Goal: Check status: Check status

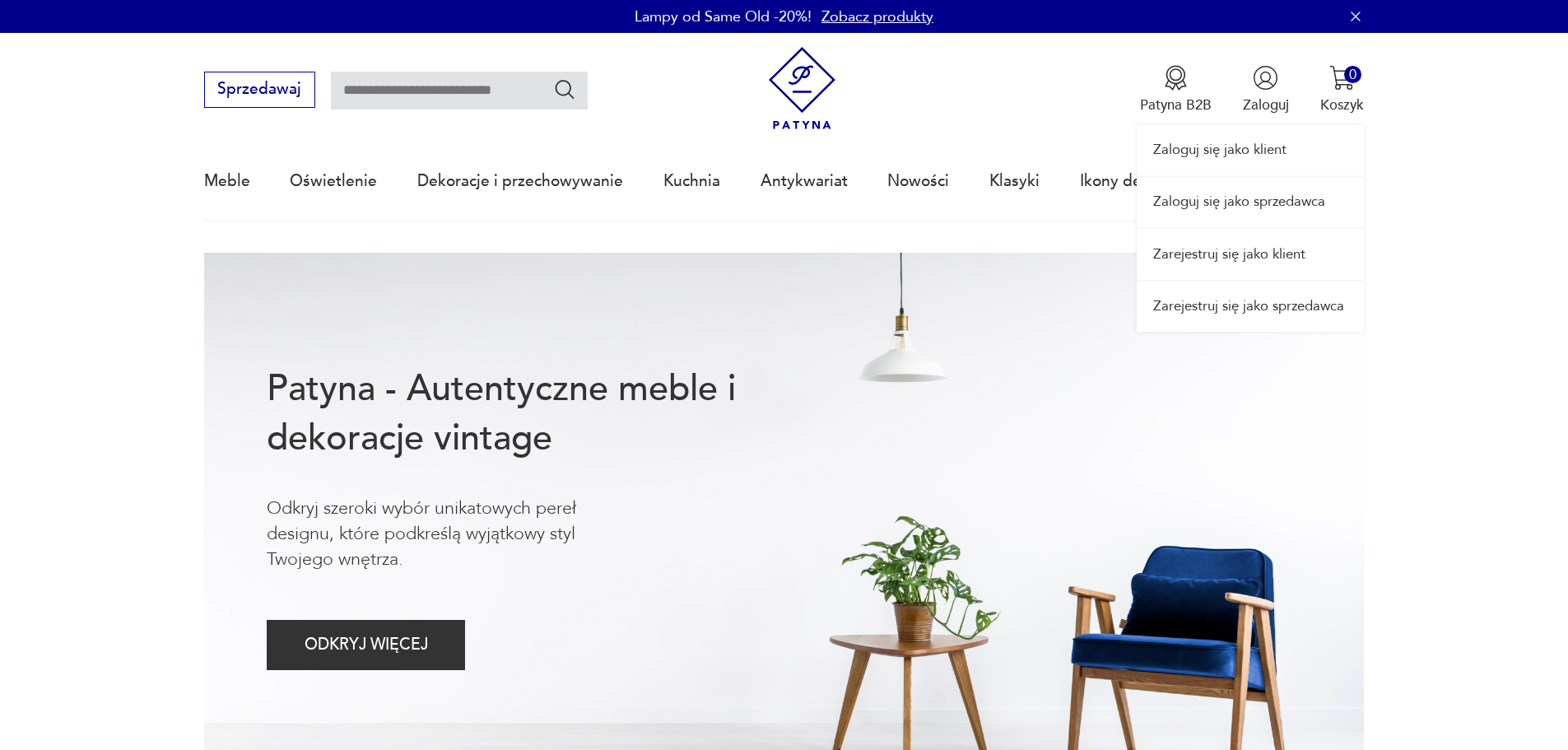
click at [1239, 209] on link "Zaloguj się jako sprzedawca" at bounding box center [1250, 202] width 227 height 51
click at [1247, 80] on div "Zaloguj się jako klient Zaloguj się jako sprzedawca Zarejestruj się jako klient…" at bounding box center [1250, 182] width 227 height 299
click at [1220, 157] on link "Zaloguj się jako klient" at bounding box center [1250, 151] width 227 height 51
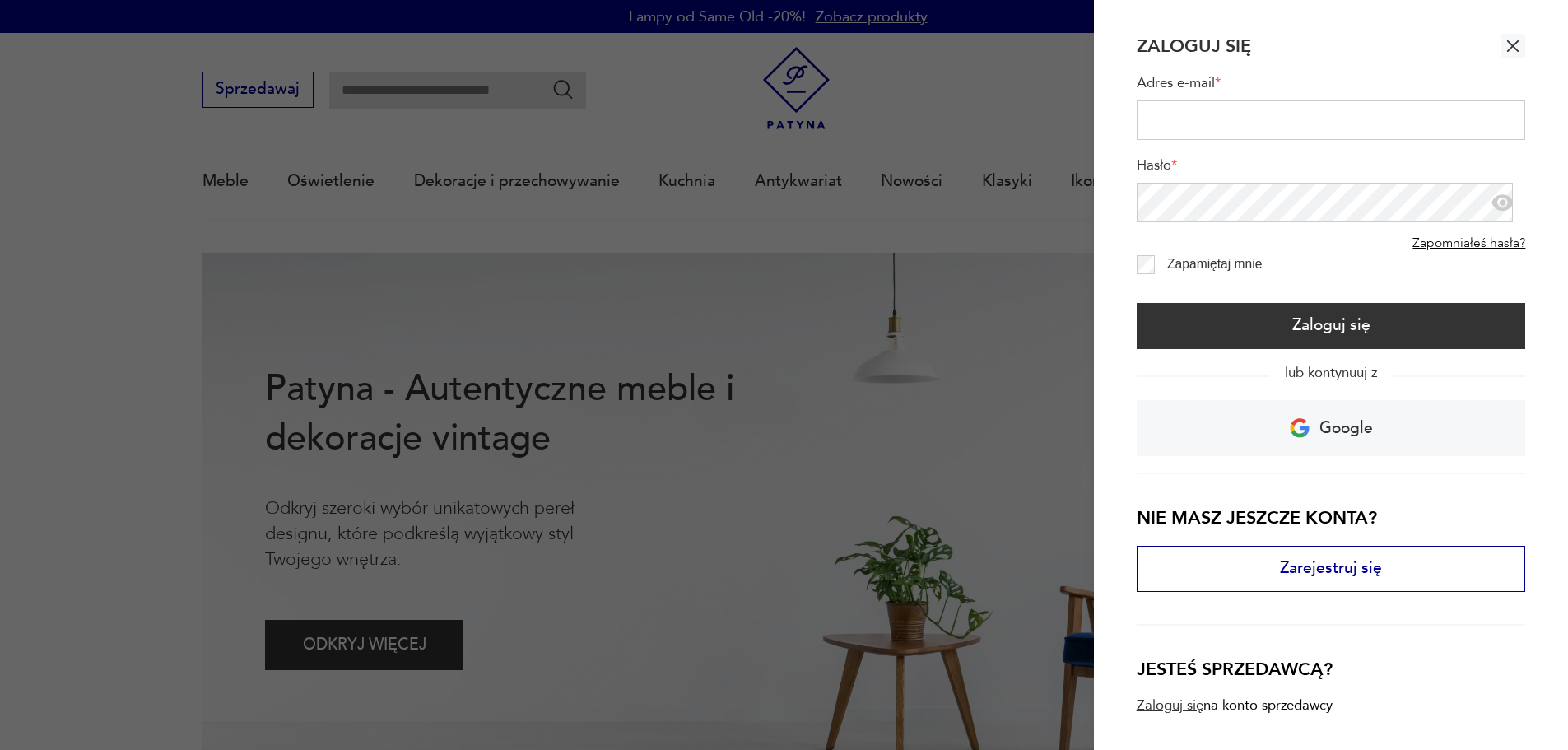
type input "**********"
drag, startPoint x: 1174, startPoint y: 259, endPoint x: 1183, endPoint y: 270, distance: 14.2
click at [1175, 259] on label "Zapamiętaj mnie" at bounding box center [1214, 264] width 95 height 14
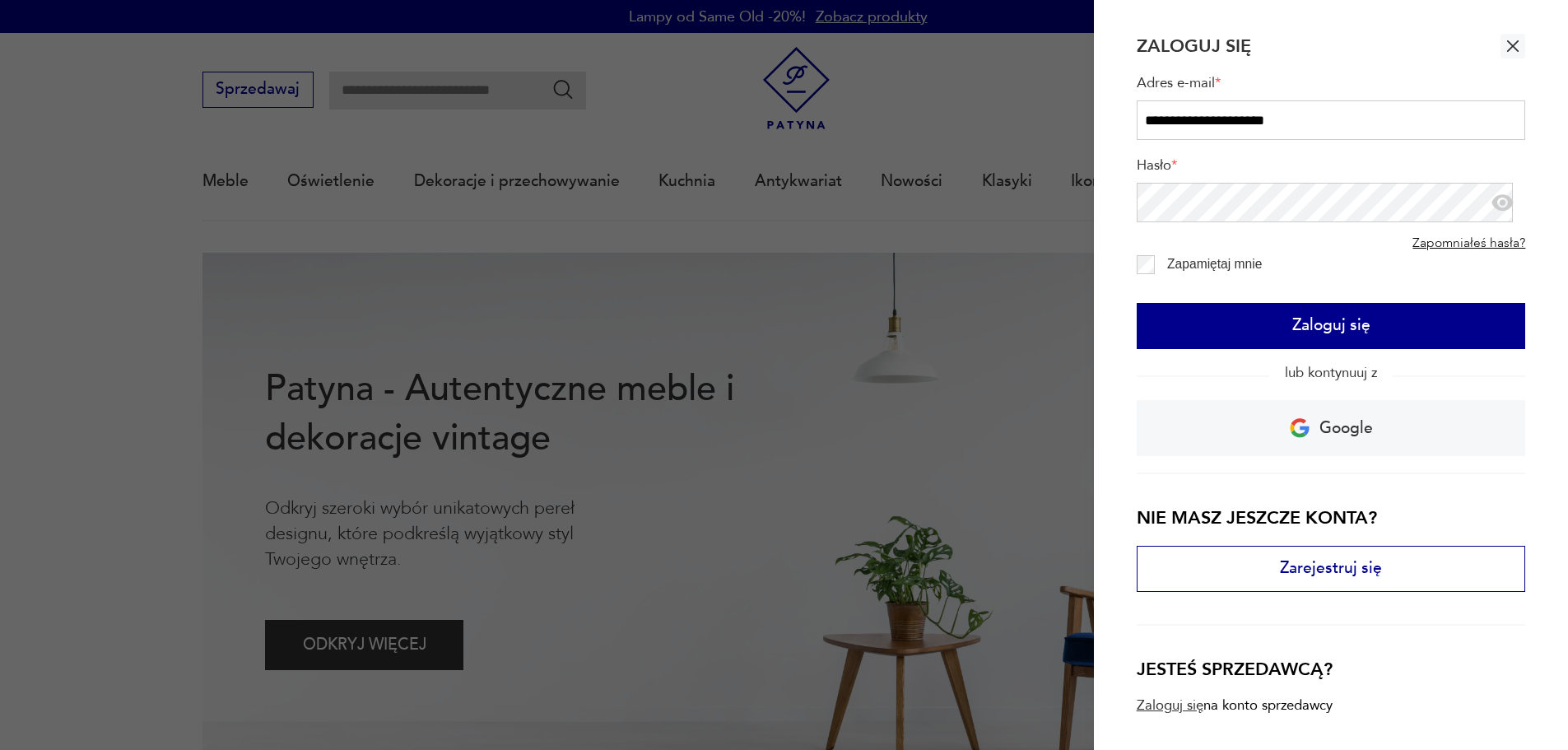
click at [1204, 320] on button "Zaloguj się" at bounding box center [1331, 326] width 390 height 46
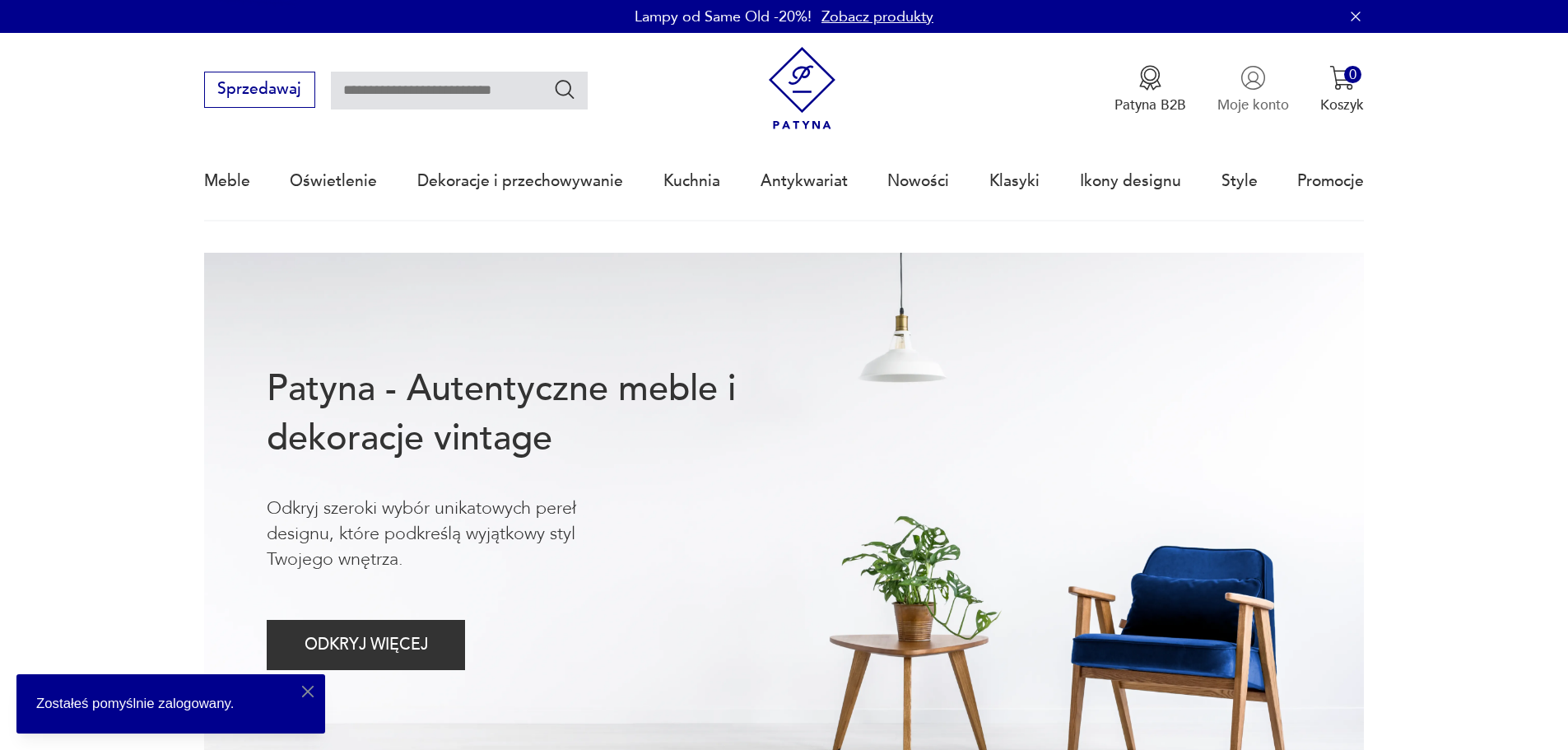
click at [1253, 99] on p "Moje konto" at bounding box center [1253, 106] width 71 height 19
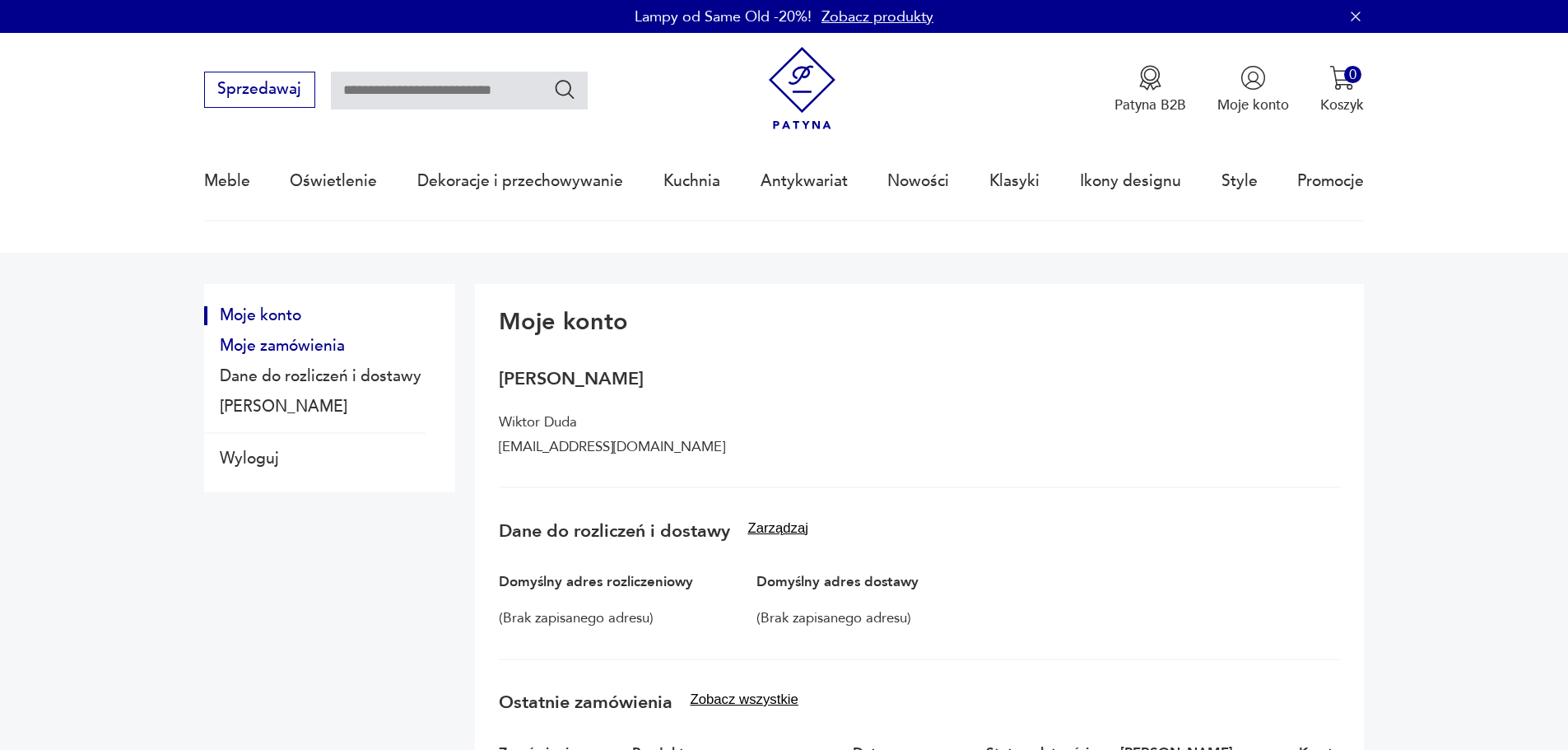
click at [332, 339] on button "Moje zamówienia" at bounding box center [315, 346] width 221 height 19
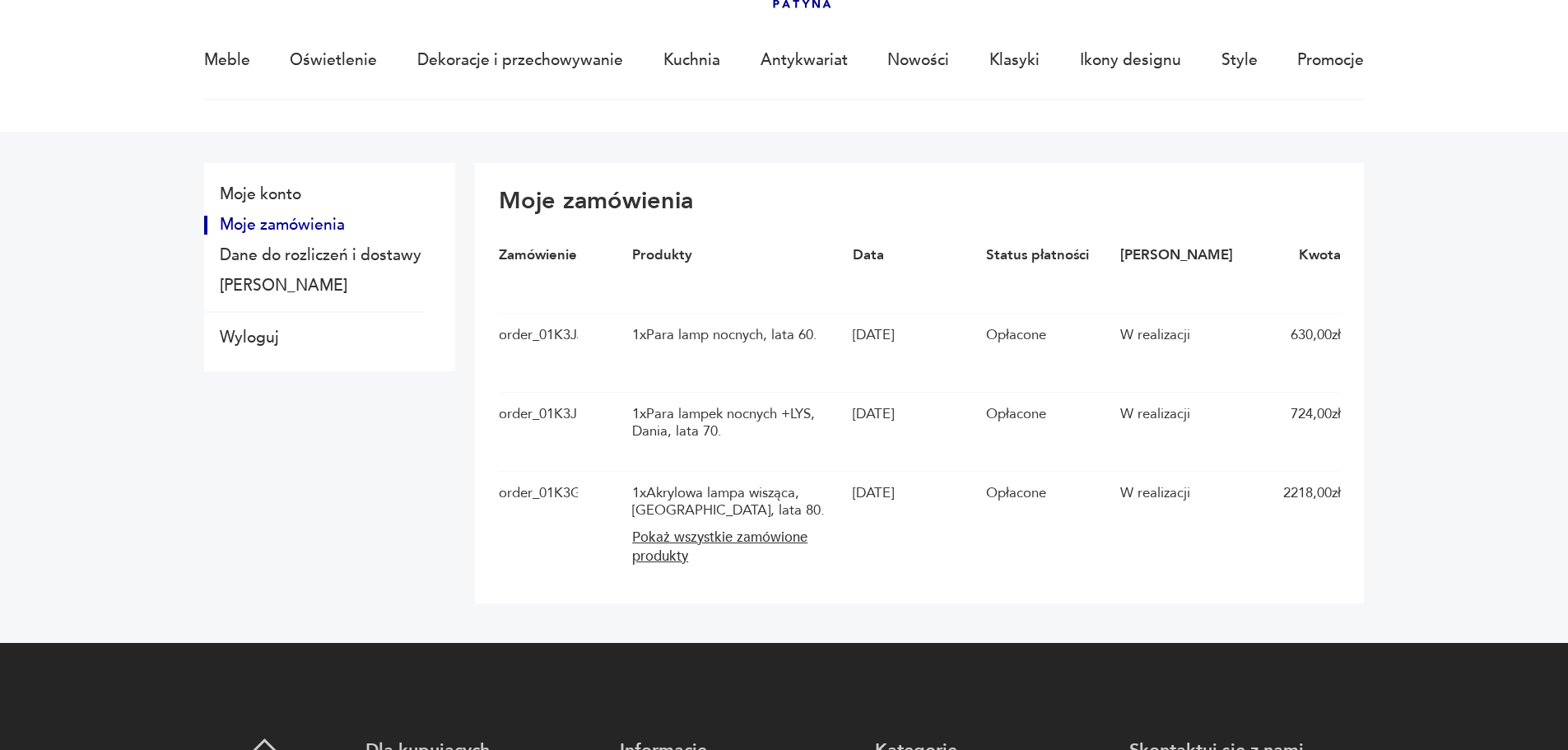
scroll to position [247, 0]
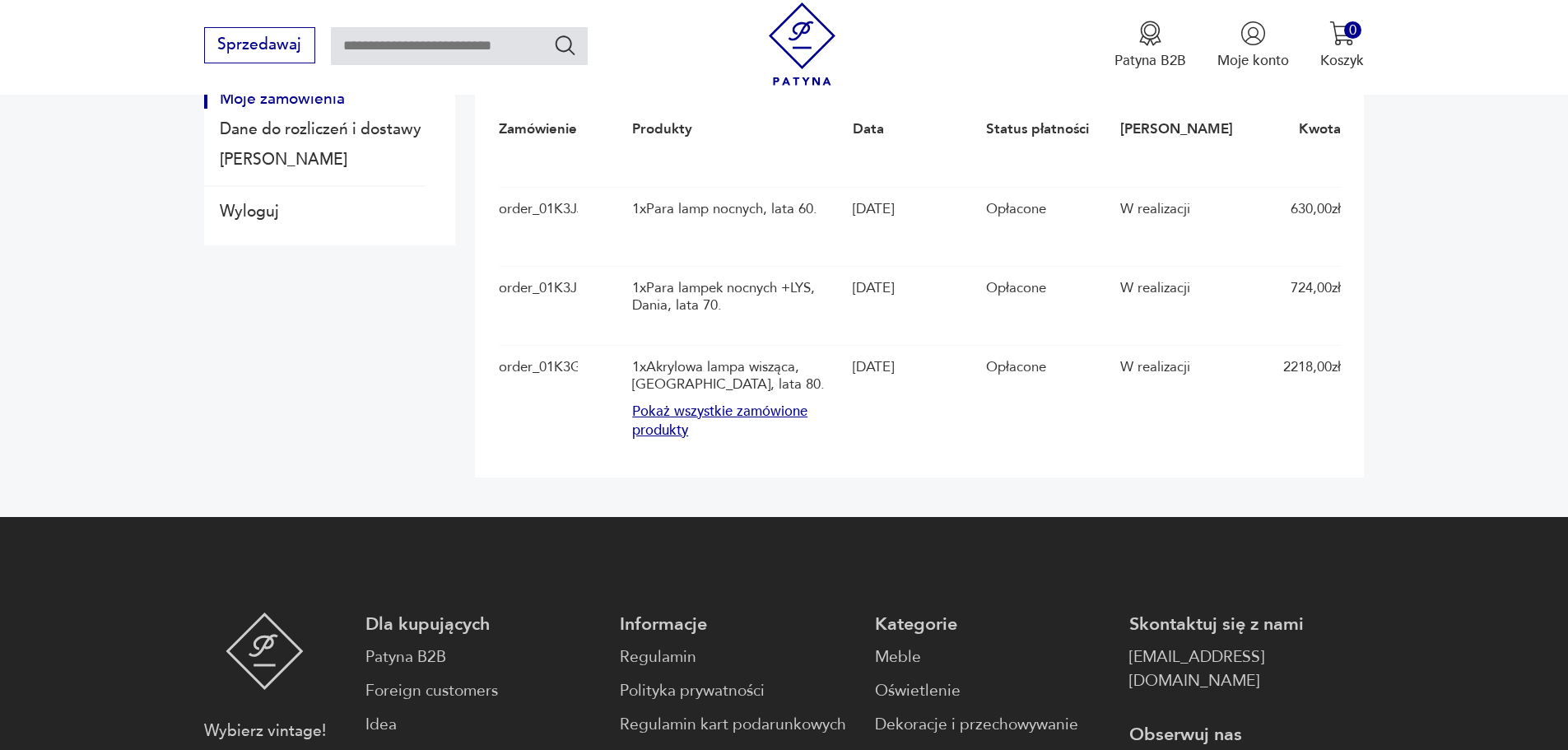
click at [705, 406] on button "Pokaż wszystkie zamówione produkty" at bounding box center [737, 421] width 211 height 38
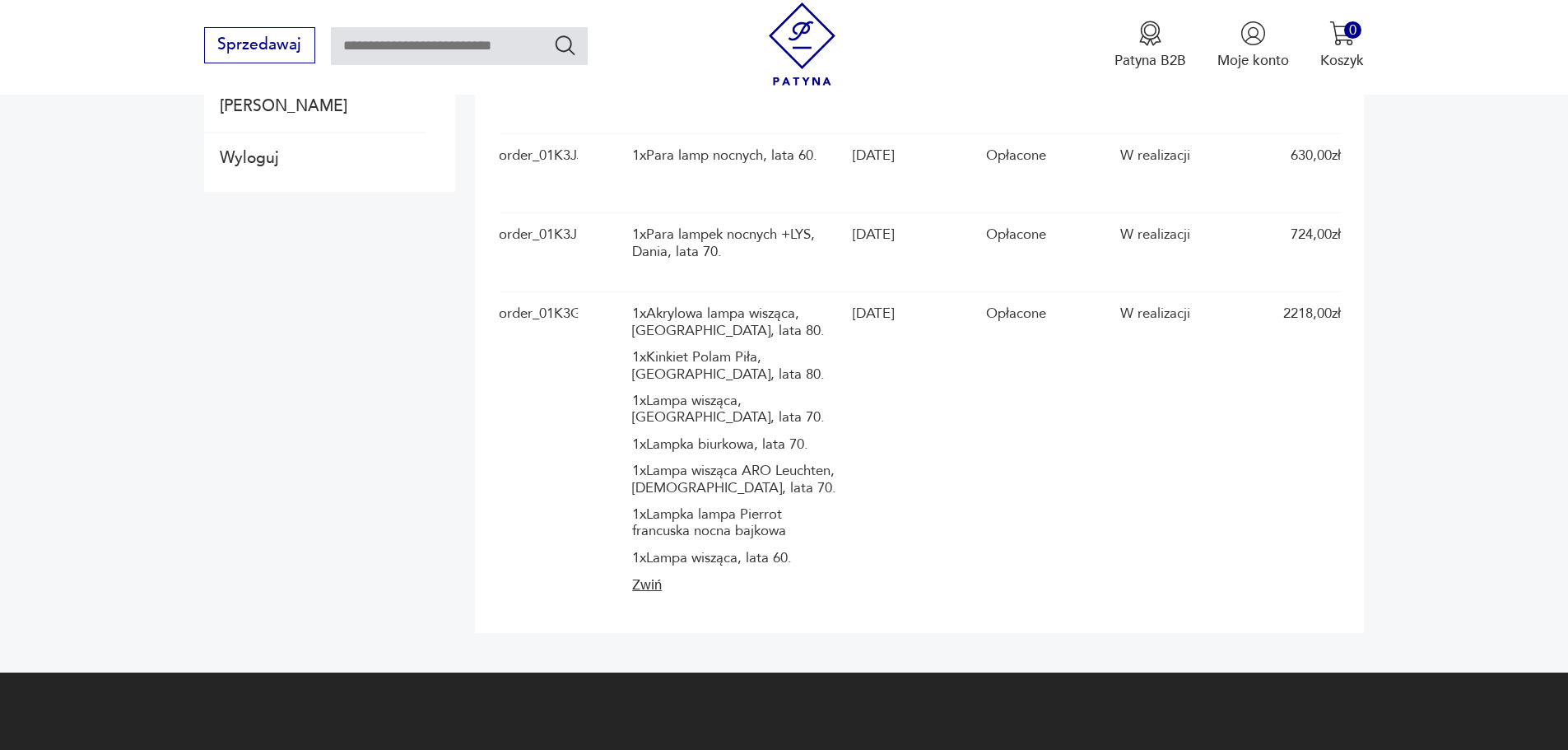
scroll to position [330, 0]
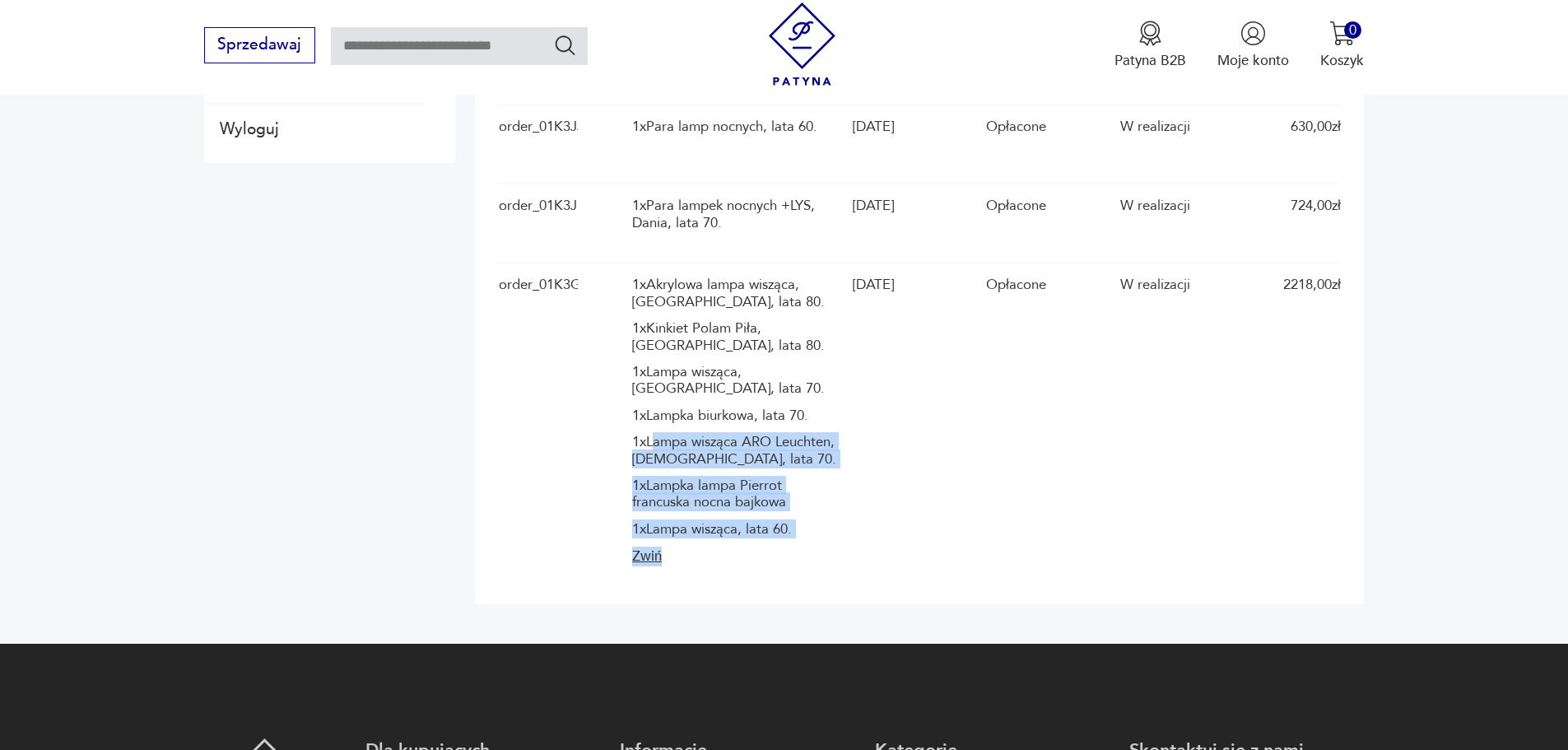
drag, startPoint x: 868, startPoint y: 546, endPoint x: 658, endPoint y: 432, distance: 238.9
click at [658, 432] on div "order_01K3GKPADRQB3Z8B9KHPMASFRQ 1 x Akrylowa lampa wisząca, Niemcy, lata 80. 1…" at bounding box center [920, 421] width 842 height 318
click at [968, 528] on div "order_01K3GKPADRQB3Z8B9KHPMASFRQ 1 x Akrylowa lampa wisząca, Niemcy, lata 80. 1…" at bounding box center [920, 421] width 842 height 318
click at [727, 488] on div "1 x Lampka lampa Pierrot francuska nocna bajkowa" at bounding box center [737, 494] width 211 height 34
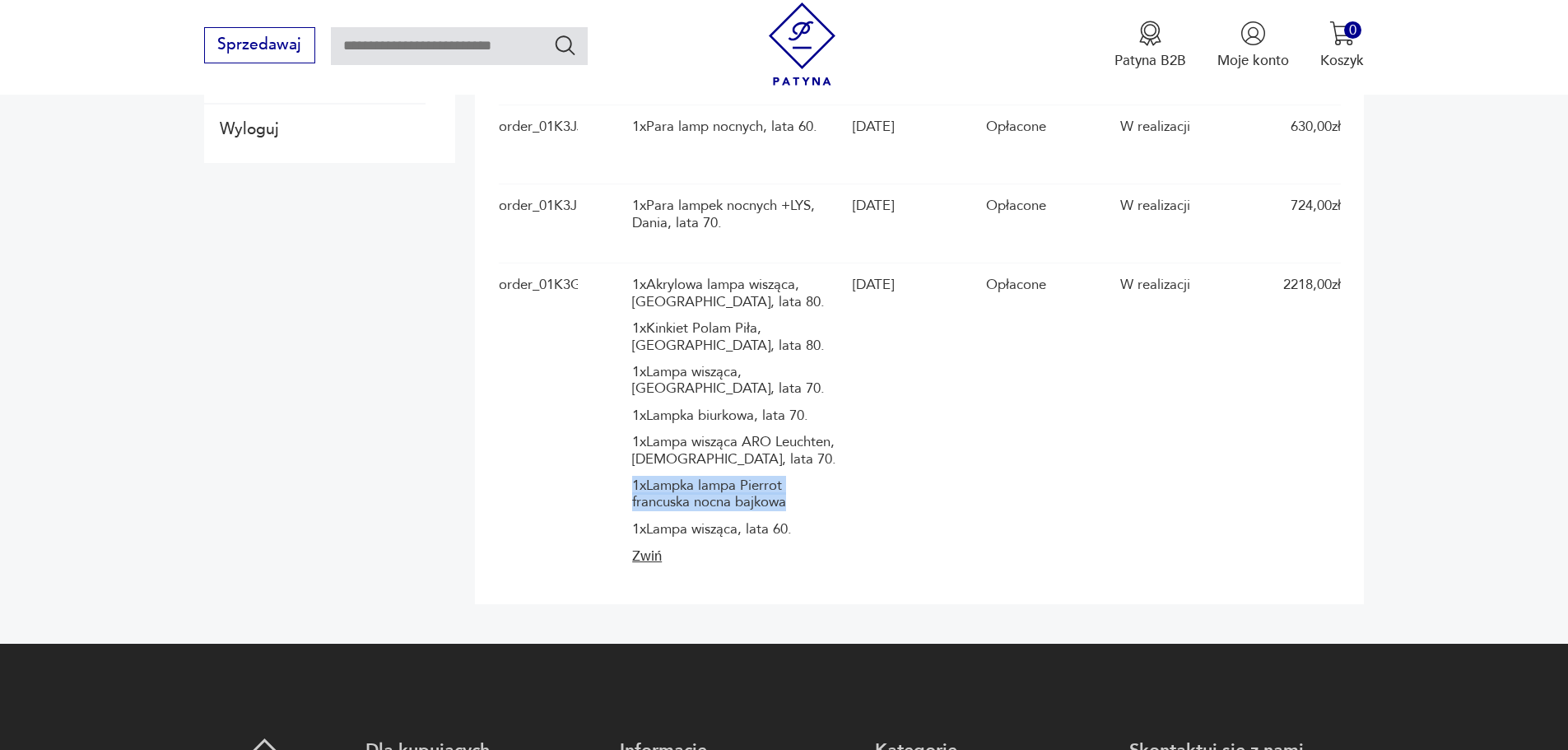
drag, startPoint x: 784, startPoint y: 507, endPoint x: 605, endPoint y: 479, distance: 181.2
click at [605, 478] on div "order_01K3GKPADRQB3Z8B9KHPMASFRQ 1 x Akrylowa lampa wisząca, Niemcy, lata 80. 1…" at bounding box center [920, 421] width 842 height 318
copy div "1 x Lampka lampa Pierrot francuska nocna bajkowa"
click at [813, 501] on div "1 x Lampka lampa Pierrot francuska nocna bajkowa" at bounding box center [737, 494] width 211 height 34
click at [797, 501] on div "1 x Lampka lampa Pierrot francuska nocna bajkowa" at bounding box center [737, 494] width 211 height 34
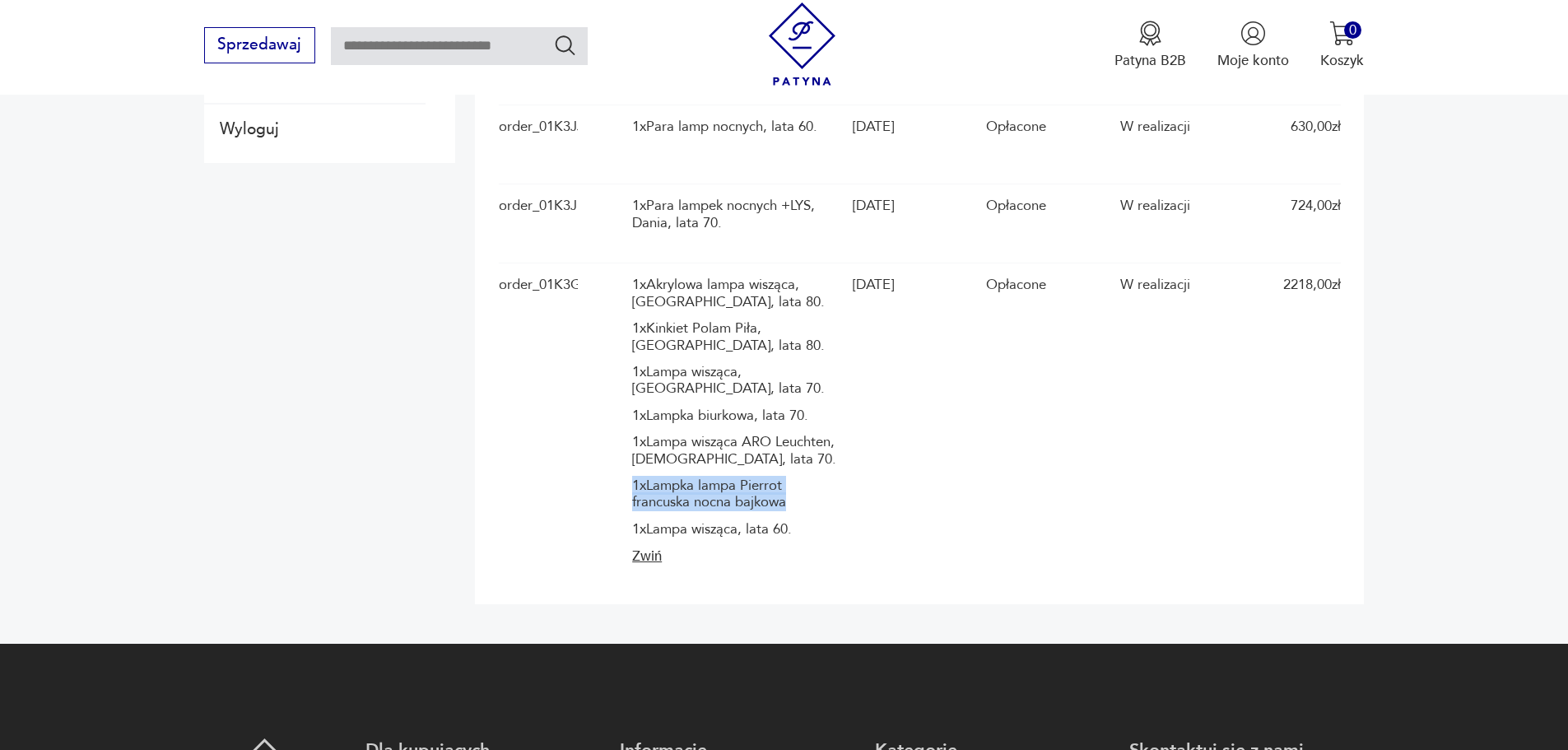
click at [675, 492] on div "1 x Lampka lampa Pierrot francuska nocna bajkowa" at bounding box center [737, 494] width 211 height 34
drag, startPoint x: 654, startPoint y: 480, endPoint x: 821, endPoint y: 500, distance: 168.2
click at [821, 500] on div "1 x Lampka lampa Pierrot francuska nocna bajkowa" at bounding box center [737, 494] width 211 height 34
copy div "Lampka lampa Pierrot francuska nocna bajkowa"
